Goal: Browse casually

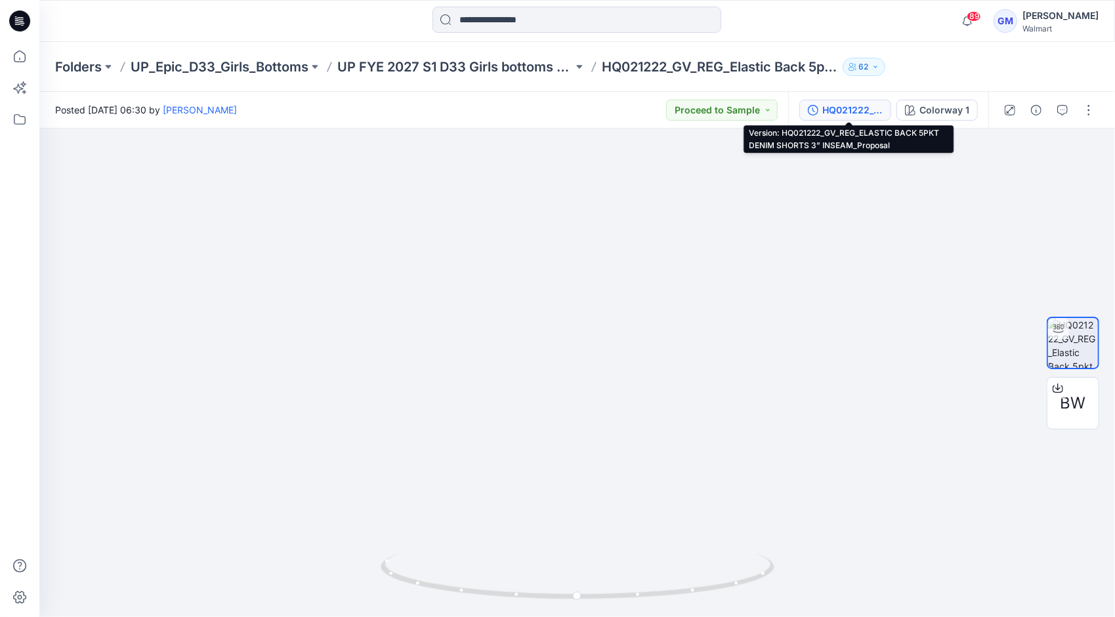
click at [857, 113] on div "HQ021222_GV_REG_ELASTIC BACK 5PKT DENIM SHORTS 3” INSEAM_Proposal" at bounding box center [852, 110] width 60 height 14
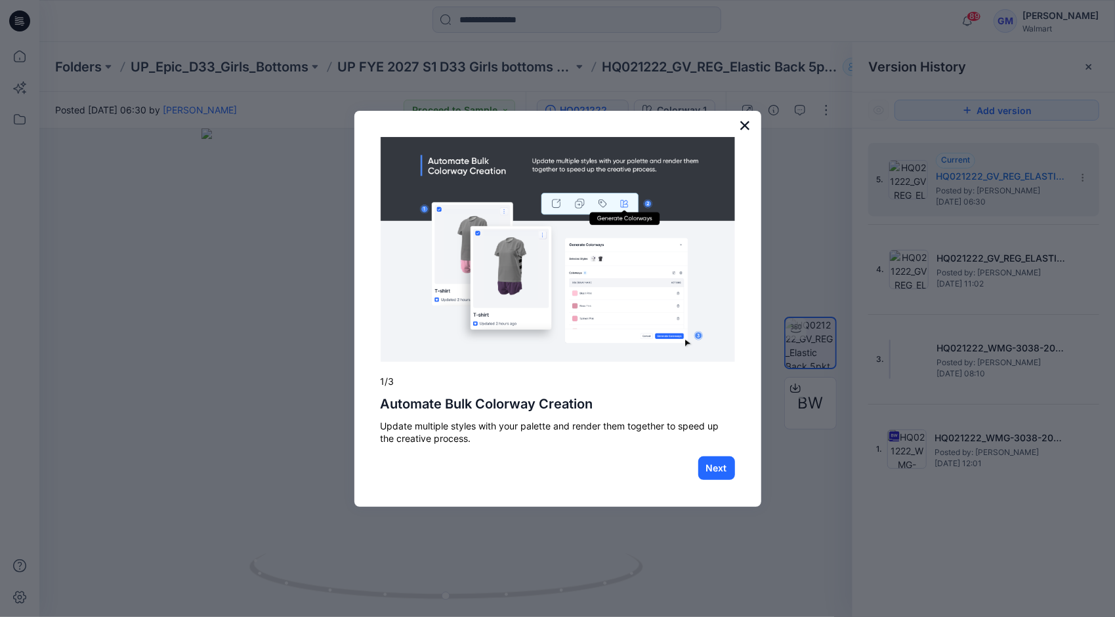
click at [746, 126] on button "×" at bounding box center [745, 125] width 12 height 21
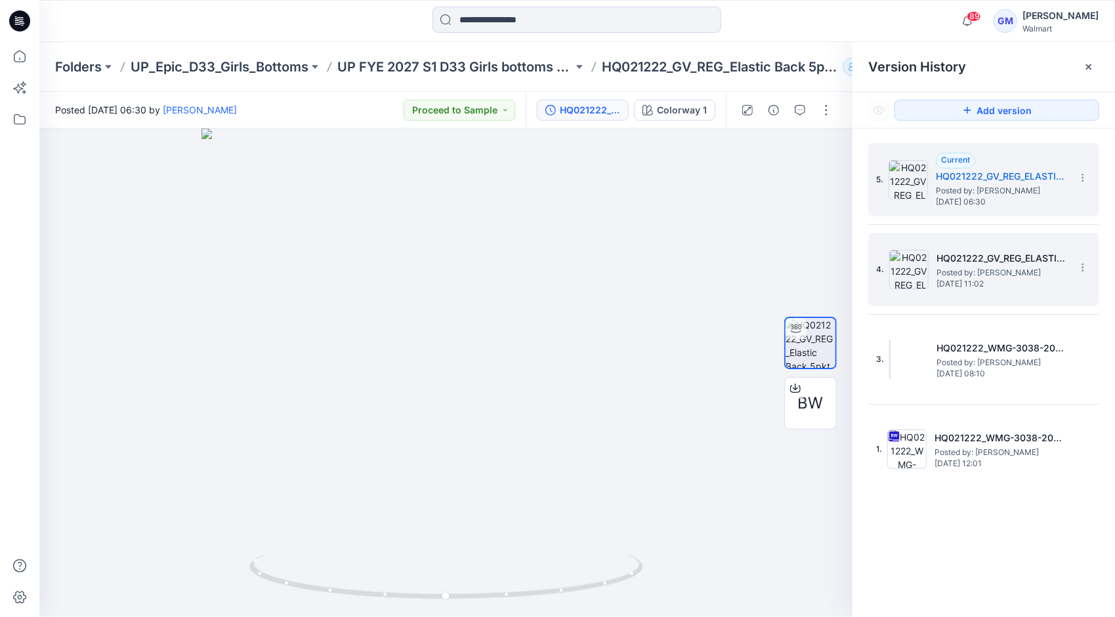
click at [989, 259] on h5 "HQ021222_GV_REG_ELASTIC BACK 5PKT DENIM SHORTS 3” INSEAM_As Per Spec" at bounding box center [1001, 259] width 131 height 16
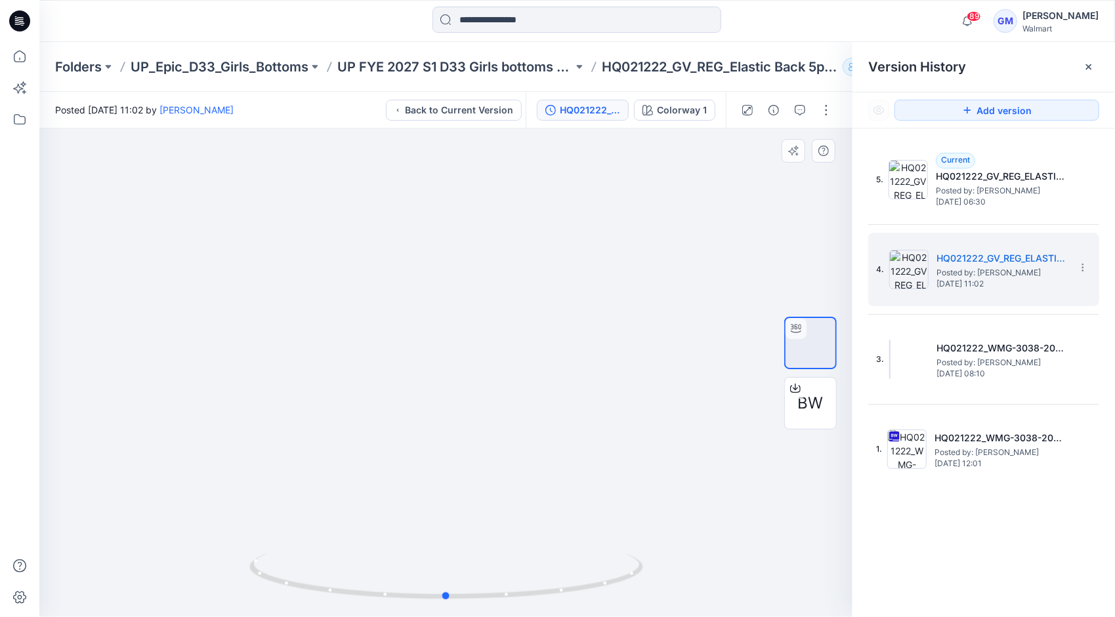
click at [64, 298] on div at bounding box center [445, 373] width 813 height 489
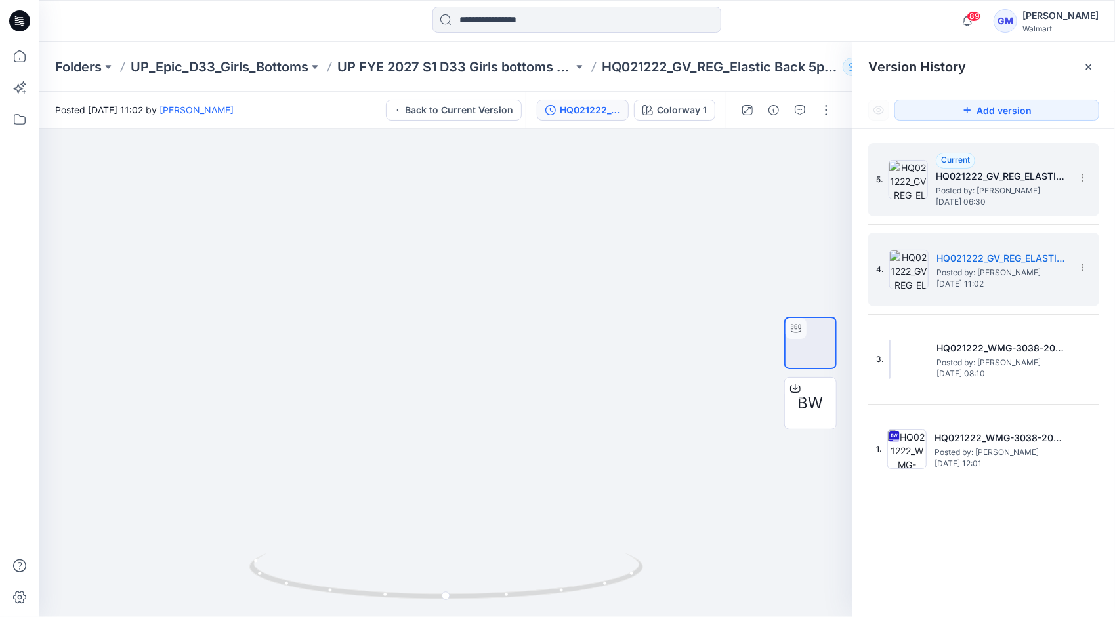
click at [988, 178] on h5 "HQ021222_GV_REG_ELASTIC BACK 5PKT DENIM SHORTS 3” INSEAM_Proposal" at bounding box center [1000, 177] width 131 height 16
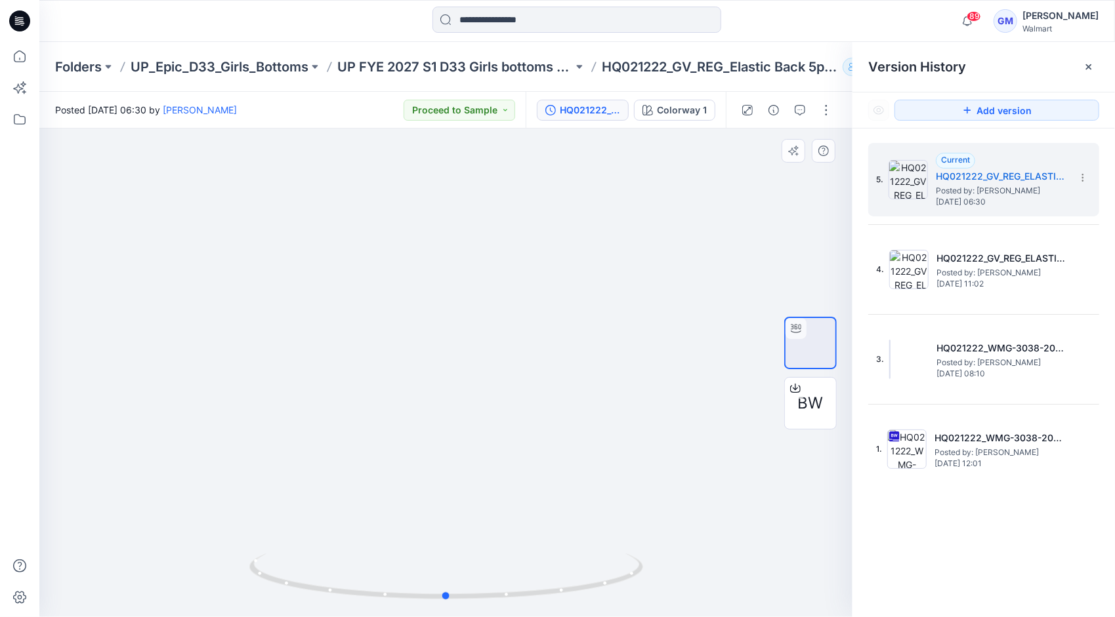
click at [103, 302] on div at bounding box center [445, 373] width 813 height 489
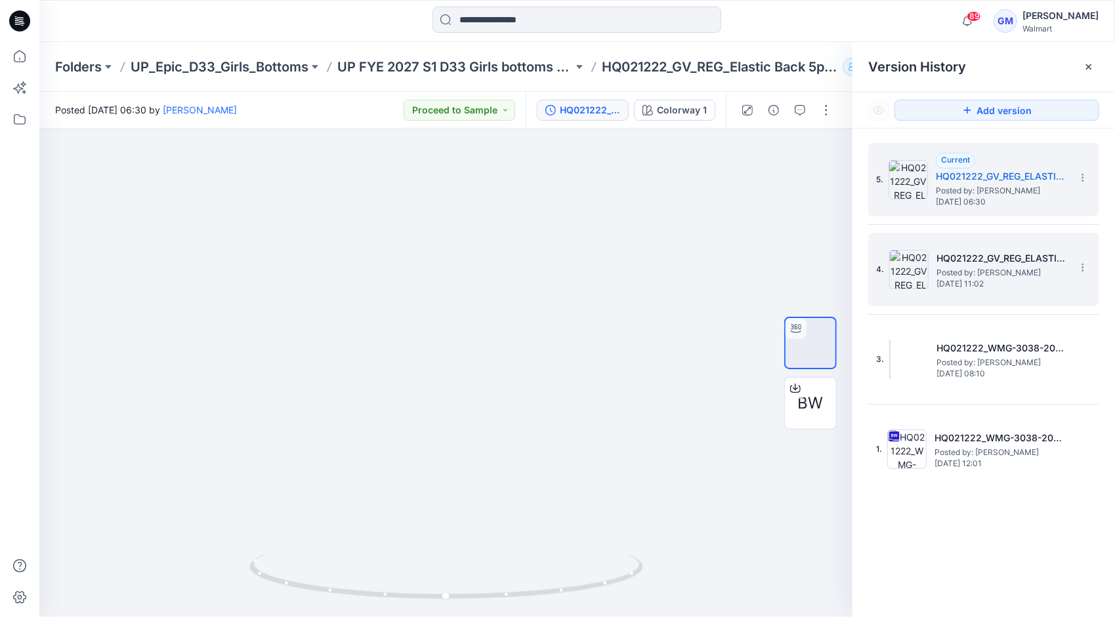
click at [964, 276] on span "Posted by: [PERSON_NAME]" at bounding box center [1001, 272] width 131 height 13
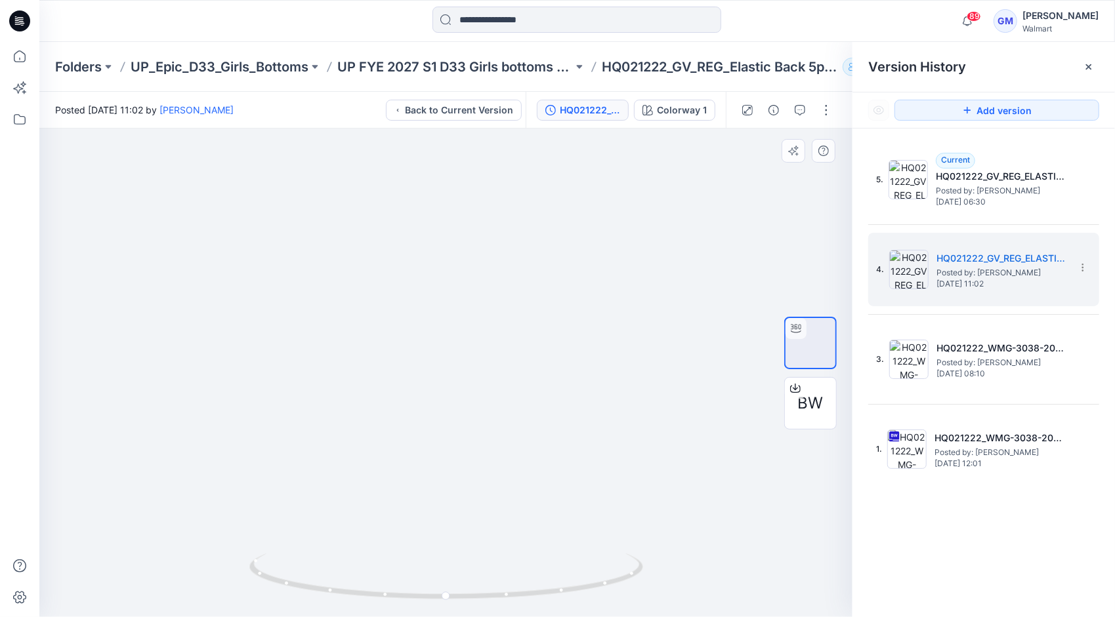
click at [168, 348] on div at bounding box center [445, 373] width 813 height 489
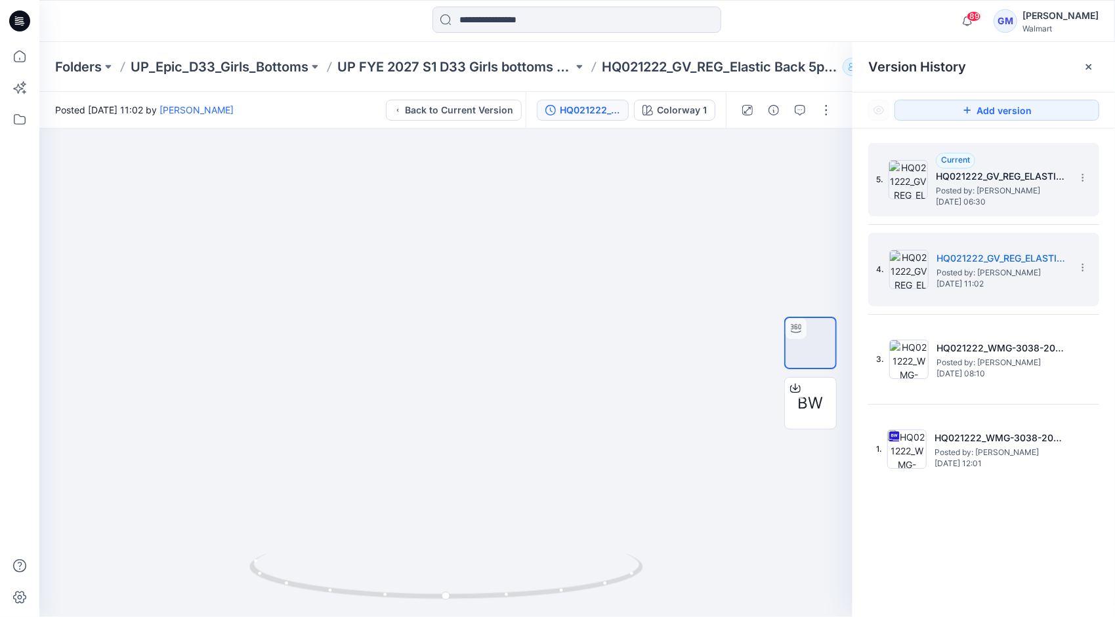
click at [996, 181] on h5 "HQ021222_GV_REG_ELASTIC BACK 5PKT DENIM SHORTS 3” INSEAM_Proposal" at bounding box center [1000, 177] width 131 height 16
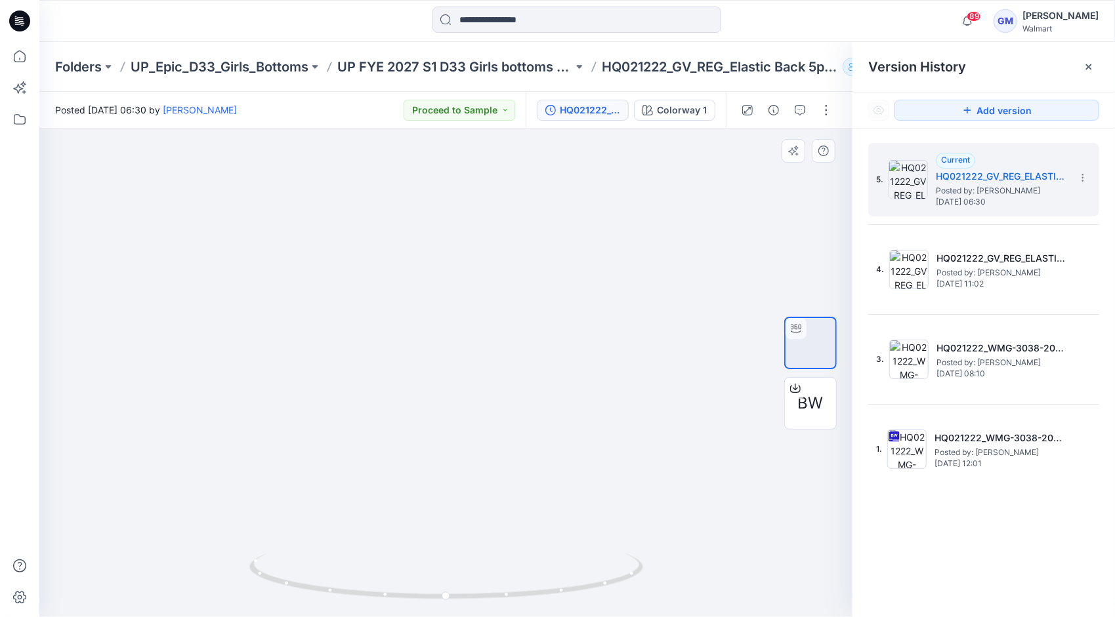
click at [142, 333] on div at bounding box center [445, 373] width 813 height 489
